Goal: Navigation & Orientation: Find specific page/section

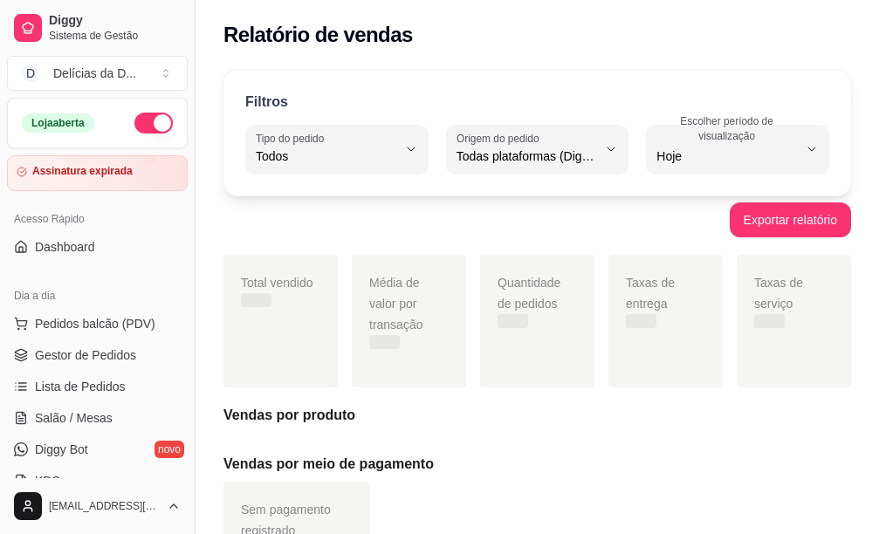
select select "ALL"
select select "0"
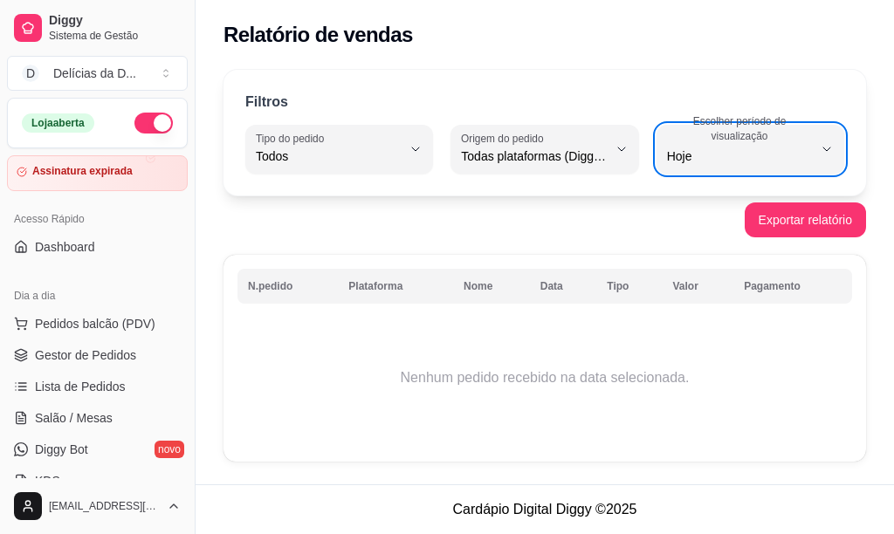
scroll to position [405, 0]
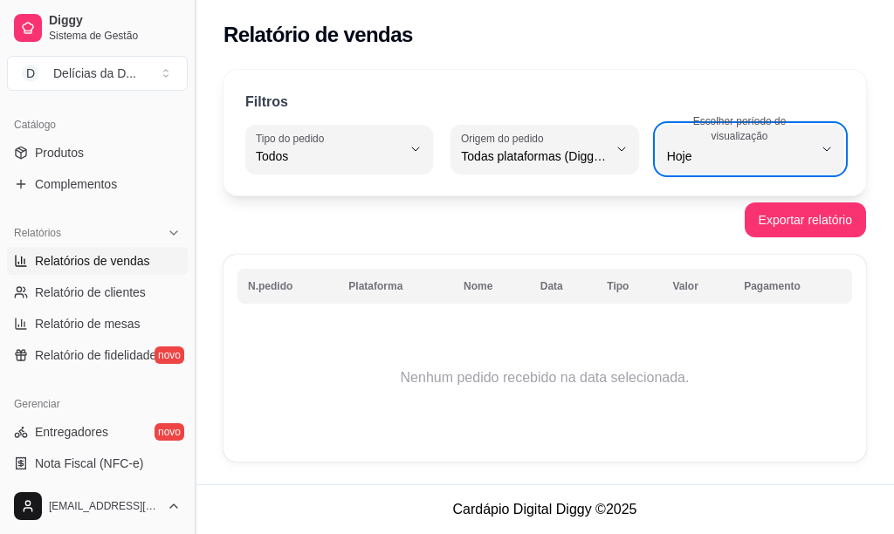
click at [189, 106] on button "Toggle Sidebar" at bounding box center [195, 267] width 14 height 534
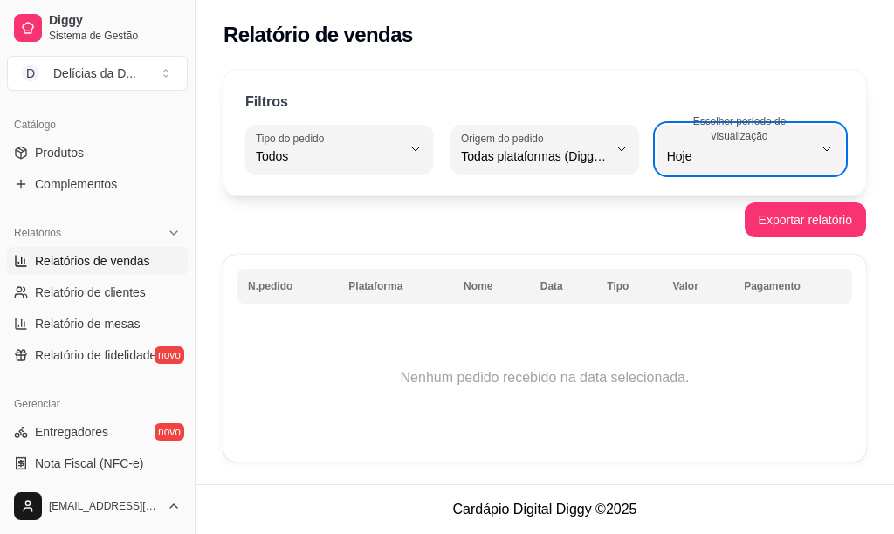
click at [189, 106] on button "Toggle Sidebar" at bounding box center [195, 267] width 14 height 534
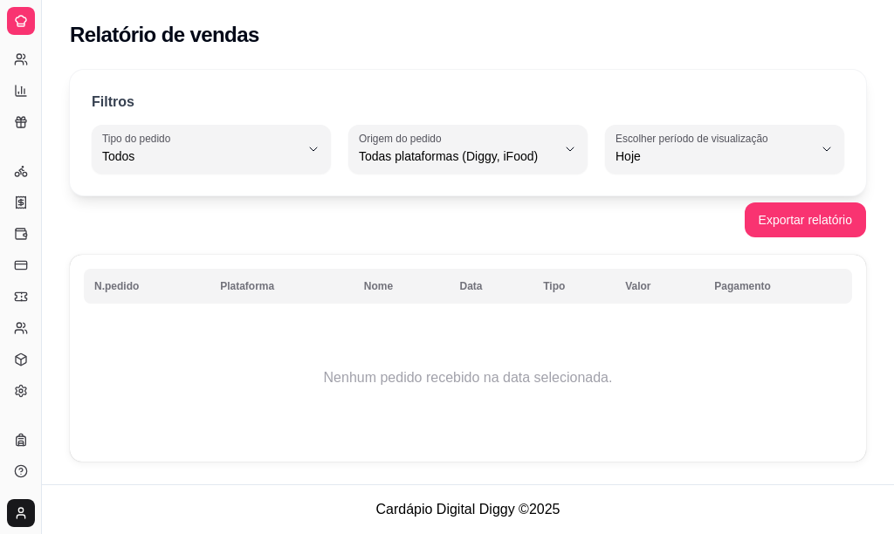
scroll to position [249, 0]
click at [45, 78] on button "Toggle Sidebar" at bounding box center [41, 267] width 14 height 534
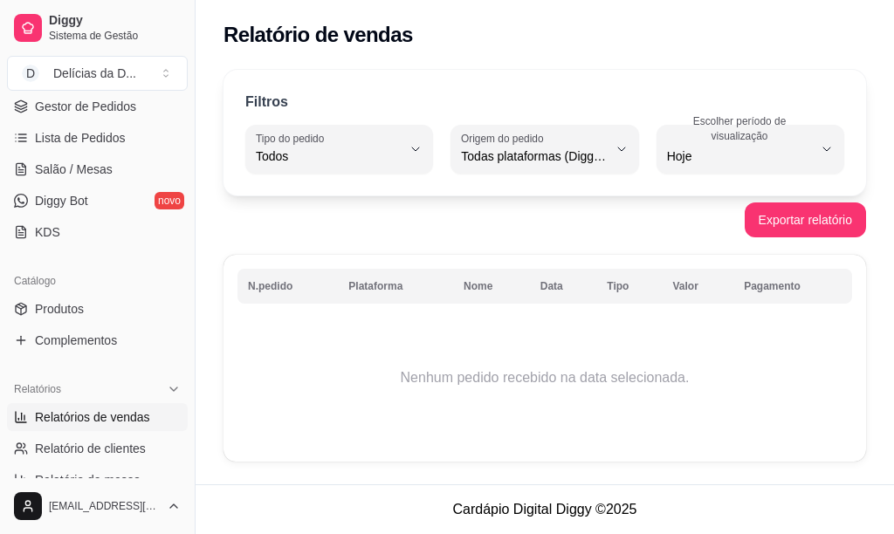
scroll to position [405, 0]
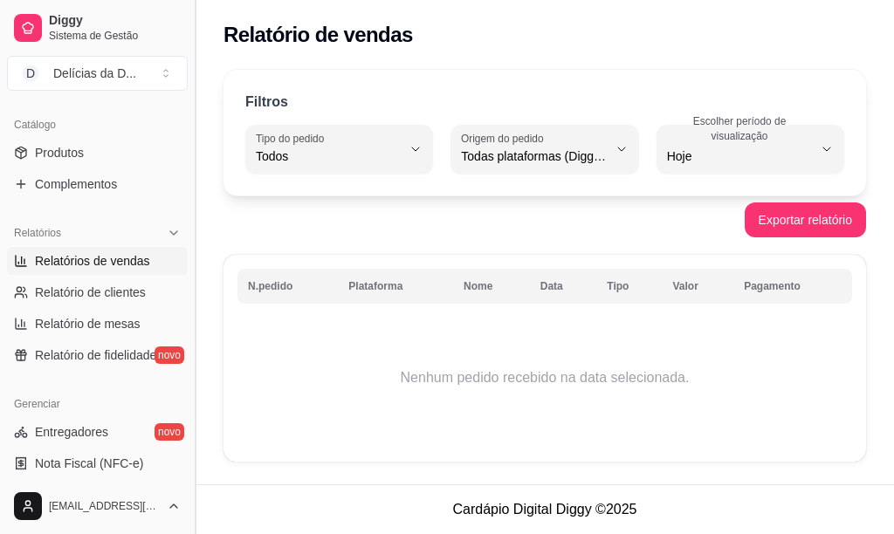
drag, startPoint x: 190, startPoint y: 264, endPoint x: 197, endPoint y: 113, distance: 151.1
click at [197, 113] on button "Toggle Sidebar" at bounding box center [195, 267] width 14 height 534
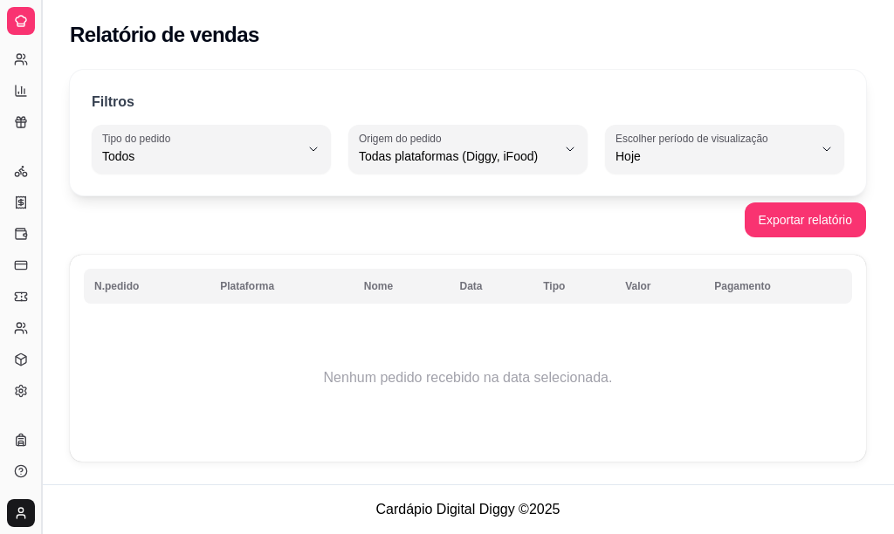
scroll to position [249, 0]
click at [46, 106] on button "Toggle Sidebar" at bounding box center [41, 267] width 14 height 534
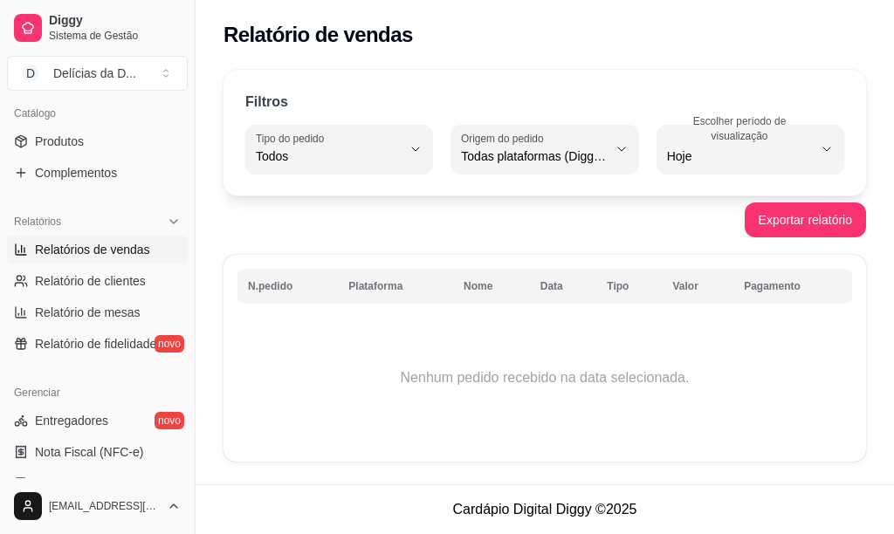
scroll to position [405, 0]
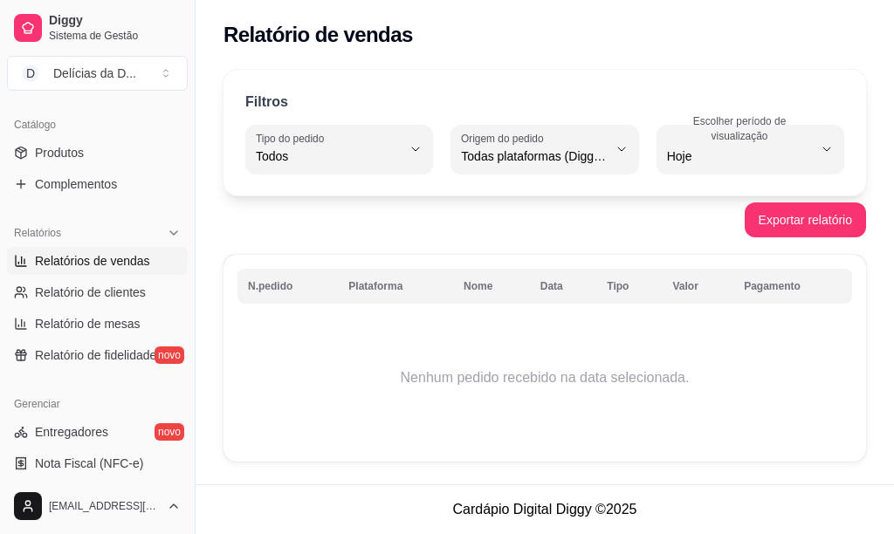
drag, startPoint x: 189, startPoint y: 310, endPoint x: 179, endPoint y: 134, distance: 176.6
click at [172, 151] on div "Diggy Sistema de Gestão D Delícias da D ... Loja aberta Assinatura expirada Ace…" at bounding box center [97, 267] width 195 height 534
drag, startPoint x: 189, startPoint y: 264, endPoint x: 186, endPoint y: 154, distance: 109.1
click at [186, 165] on div "Diggy Sistema de Gestão D Delícias da D ... Loja aberta Assinatura expirada Ace…" at bounding box center [97, 267] width 195 height 534
